Goal: Task Accomplishment & Management: Use online tool/utility

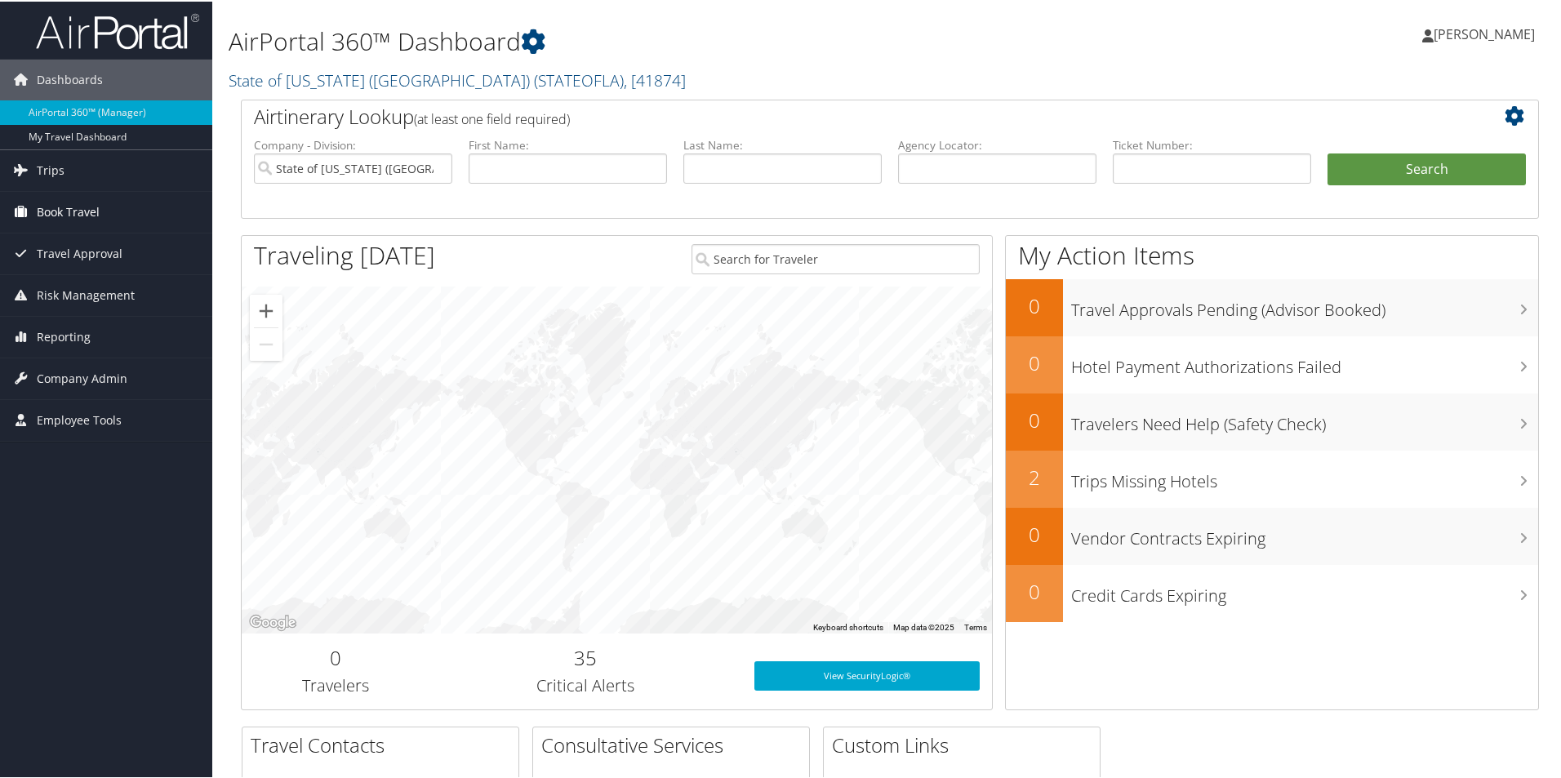
click at [29, 203] on icon at bounding box center [20, 210] width 24 height 24
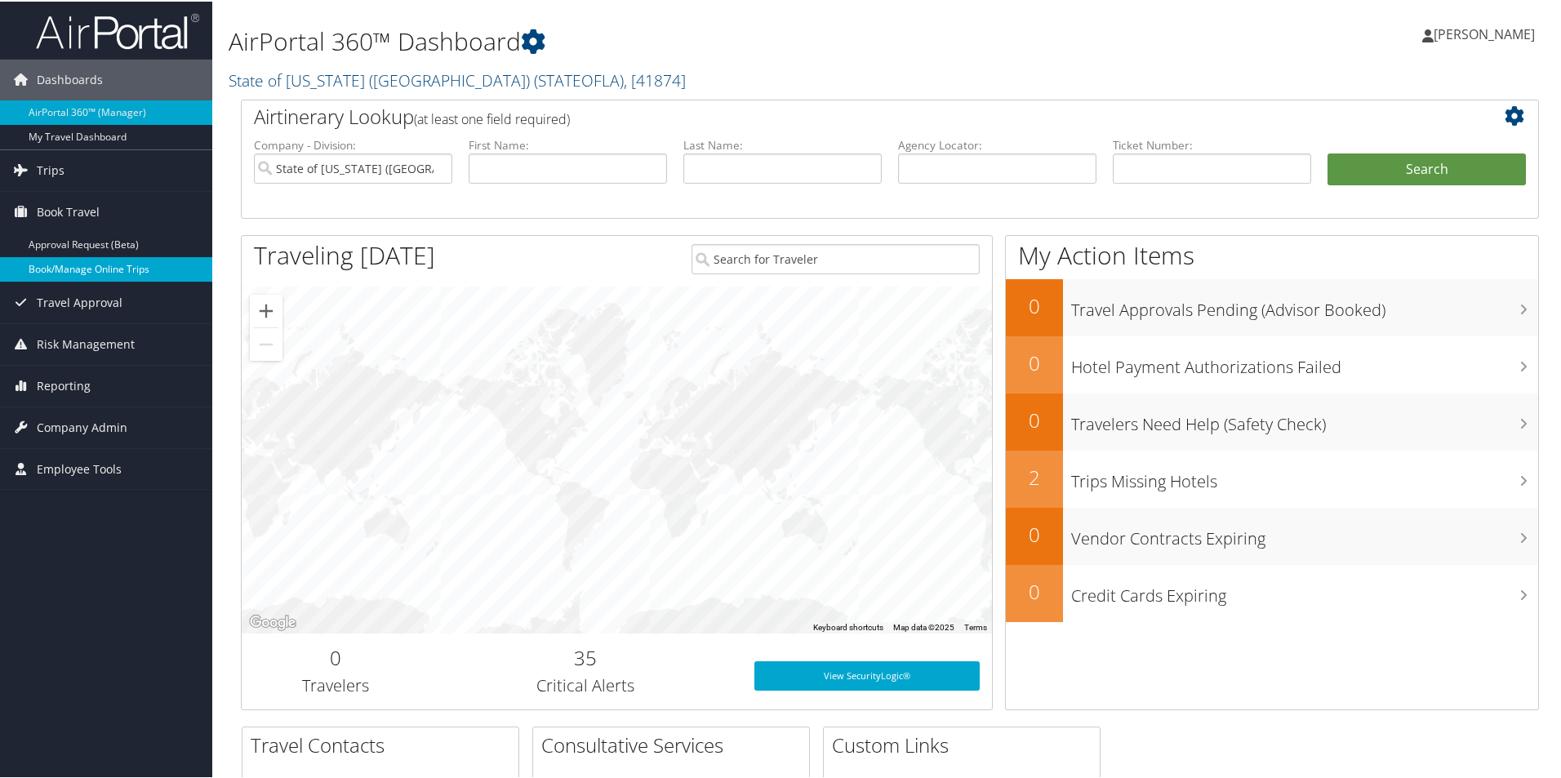
click at [50, 263] on link "Book/Manage Online Trips" at bounding box center [106, 268] width 212 height 24
